Goal: Navigation & Orientation: Find specific page/section

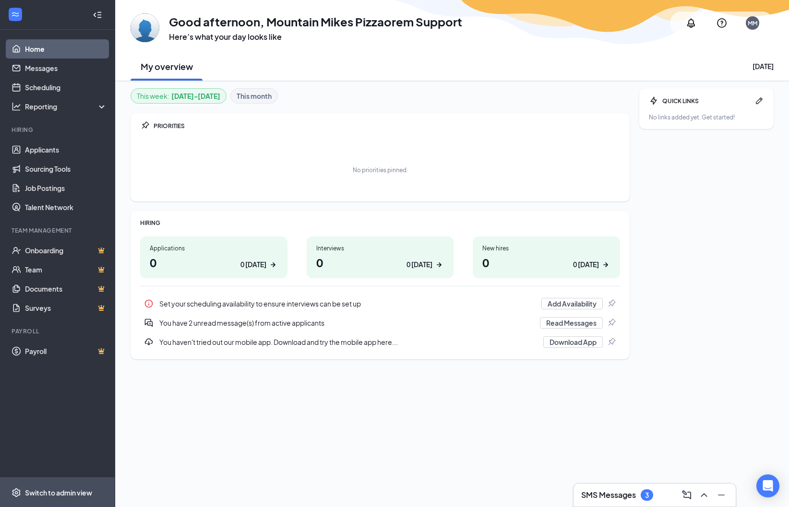
click at [70, 338] on div "Switch to admin view" at bounding box center [58, 493] width 67 height 10
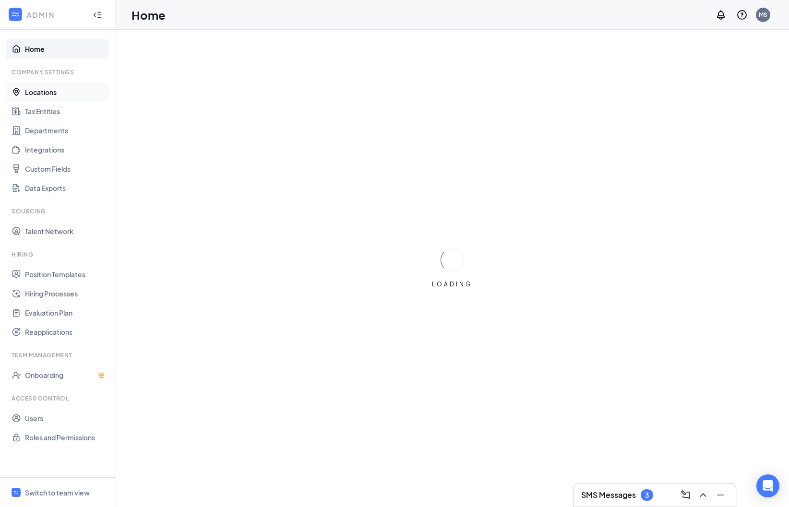
click at [40, 93] on link "Locations" at bounding box center [66, 92] width 82 height 19
